Goal: Check status: Check status

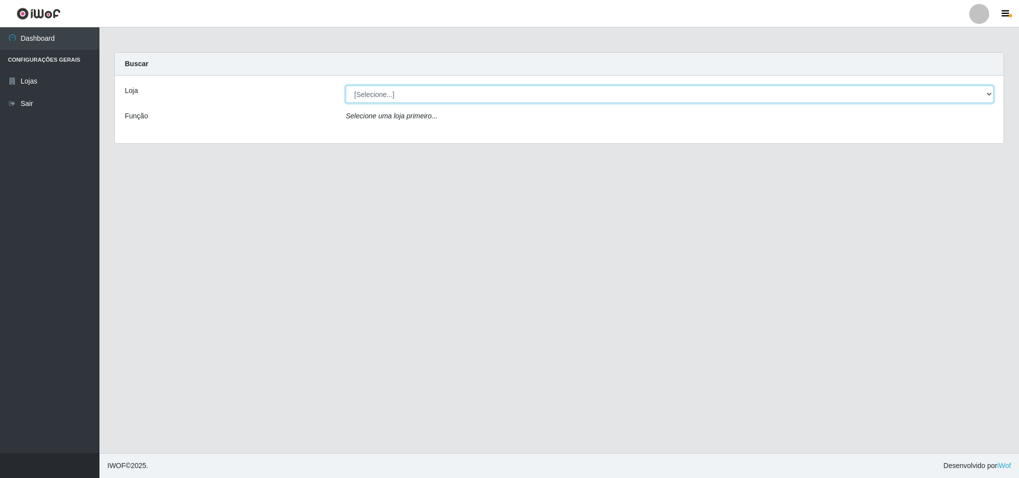
click at [985, 91] on select "[Selecione...] Bemais Supermercados - B11 Manaíra" at bounding box center [670, 94] width 648 height 17
select select "409"
click at [346, 86] on select "[Selecione...] Bemais Supermercados - B11 Manaíra" at bounding box center [670, 94] width 648 height 17
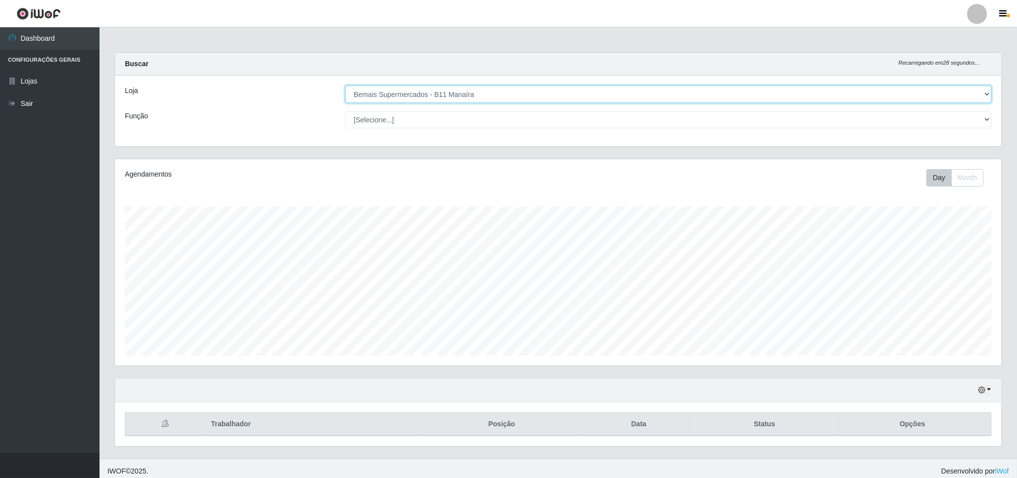
scroll to position [207, 885]
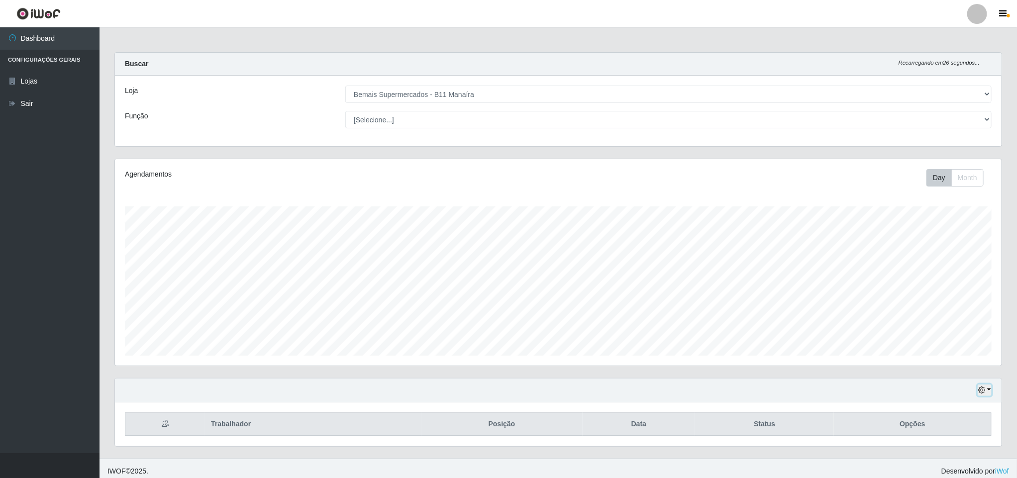
click at [990, 394] on button "button" at bounding box center [984, 390] width 14 height 11
click at [695, 153] on div "Carregando... Buscar Recarregando em 23 segundos... Loja [Selecione...] Bemais …" at bounding box center [558, 105] width 902 height 106
click at [978, 393] on icon "button" at bounding box center [981, 390] width 7 height 7
click at [929, 336] on button "3 dias" at bounding box center [951, 330] width 79 height 21
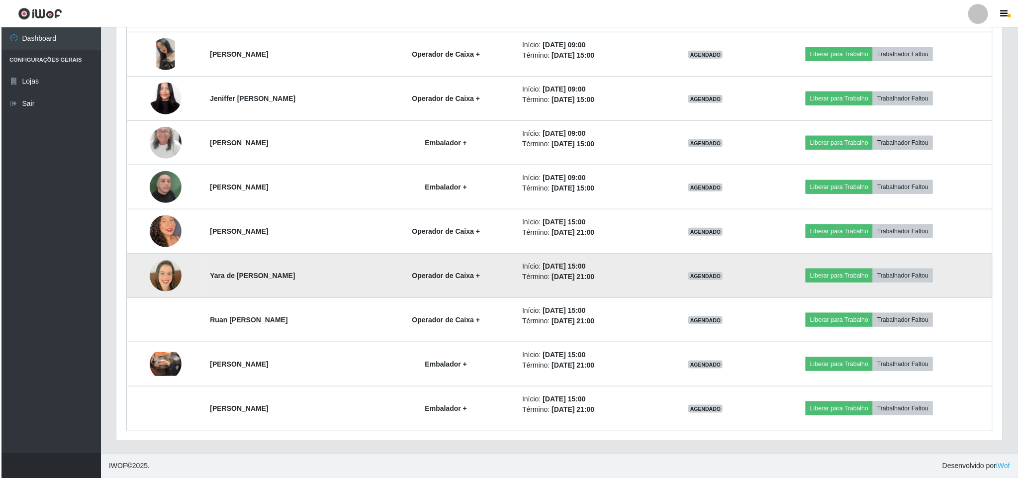
scroll to position [453, 0]
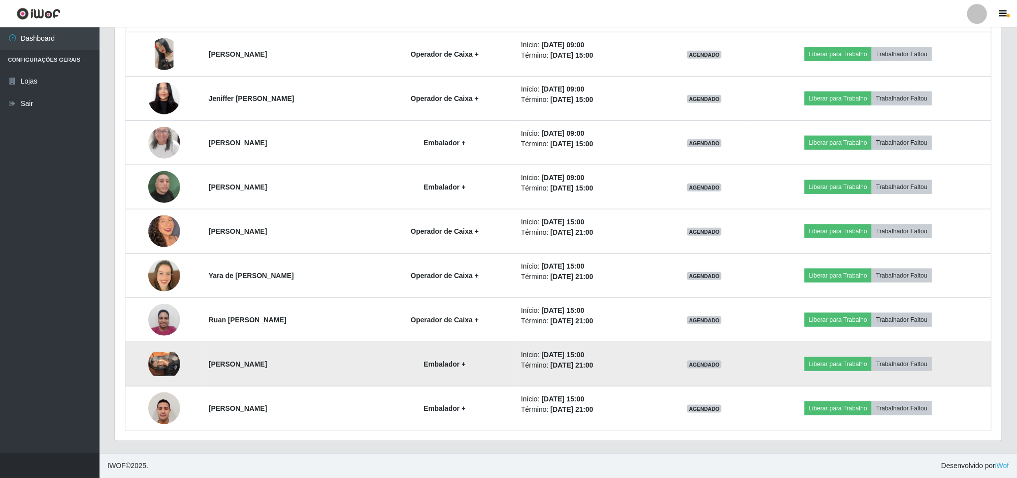
click at [163, 360] on img at bounding box center [164, 364] width 32 height 24
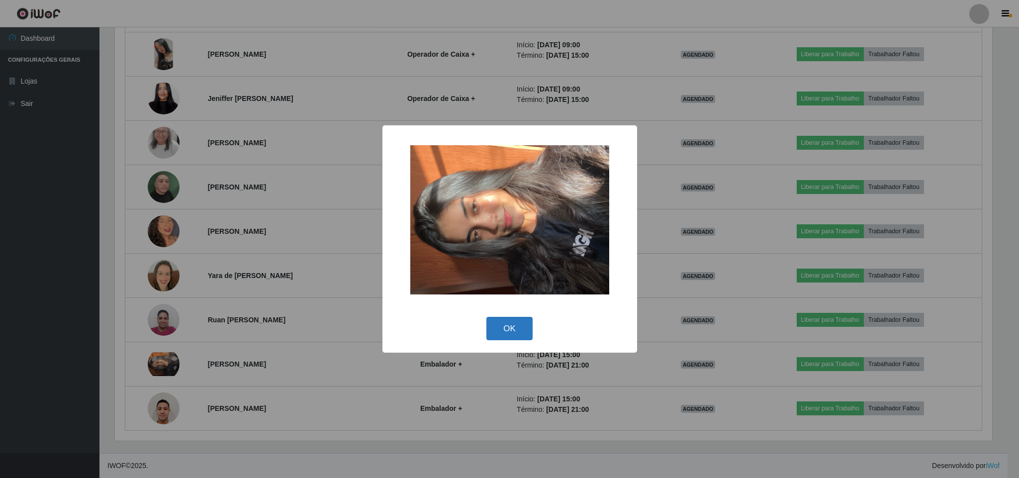
click at [519, 328] on button "OK" at bounding box center [509, 328] width 46 height 23
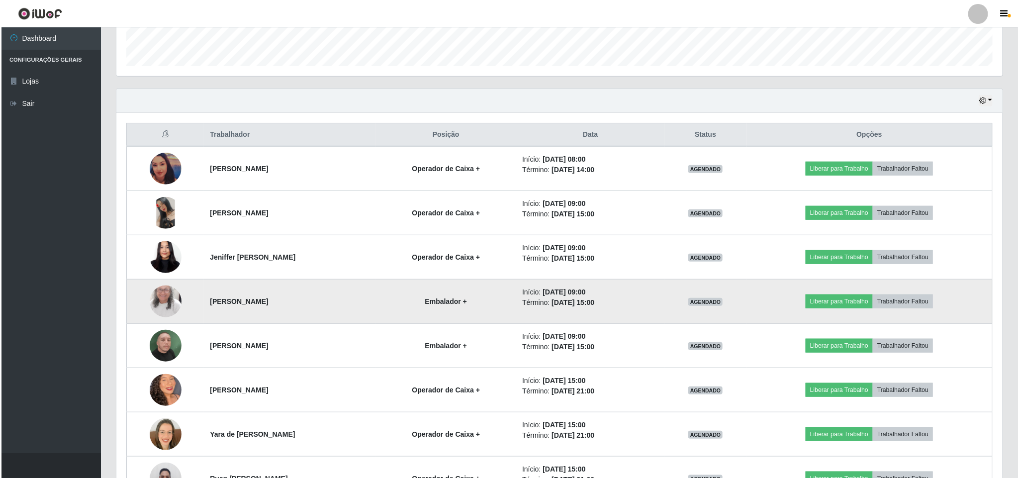
scroll to position [229, 0]
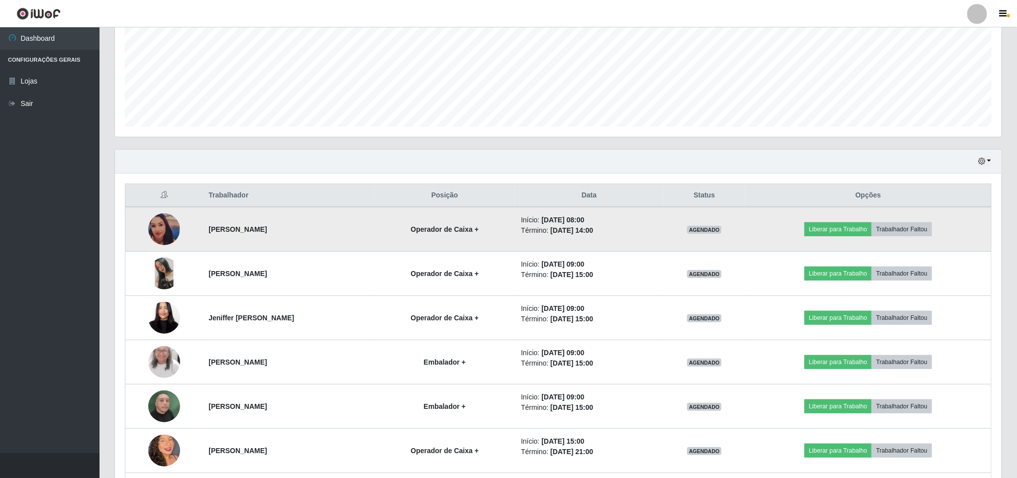
click at [163, 224] on img at bounding box center [164, 229] width 32 height 32
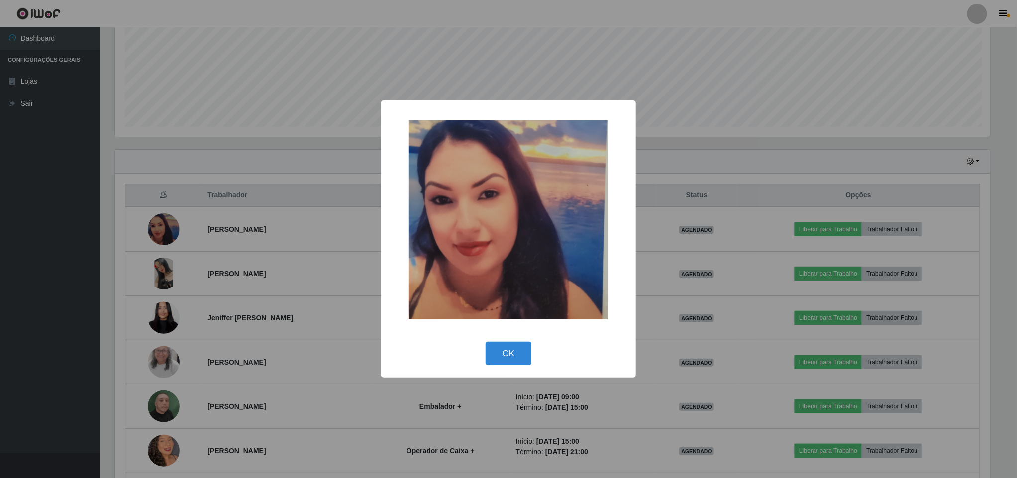
scroll to position [207, 877]
click at [888, 92] on div "× OK Cancel" at bounding box center [509, 239] width 1019 height 478
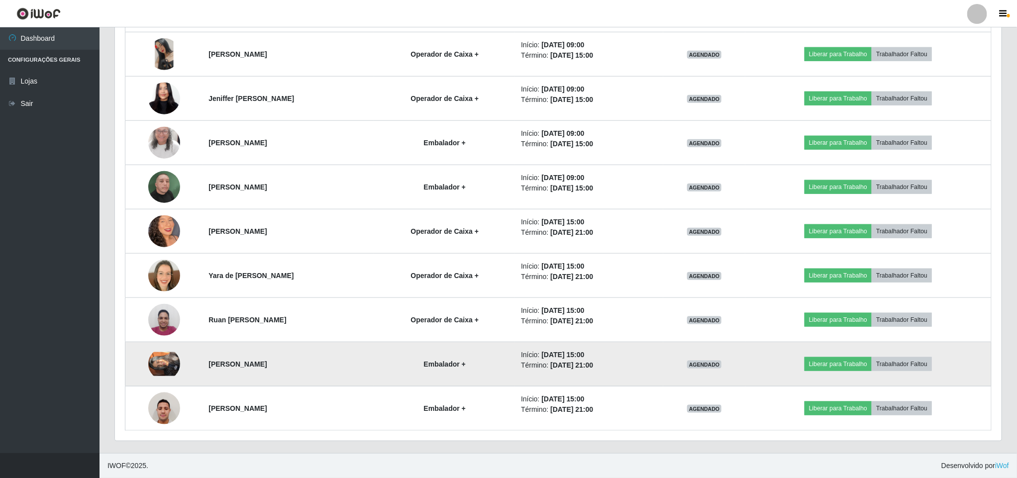
scroll to position [453, 0]
